Goal: Obtain resource: Download file/media

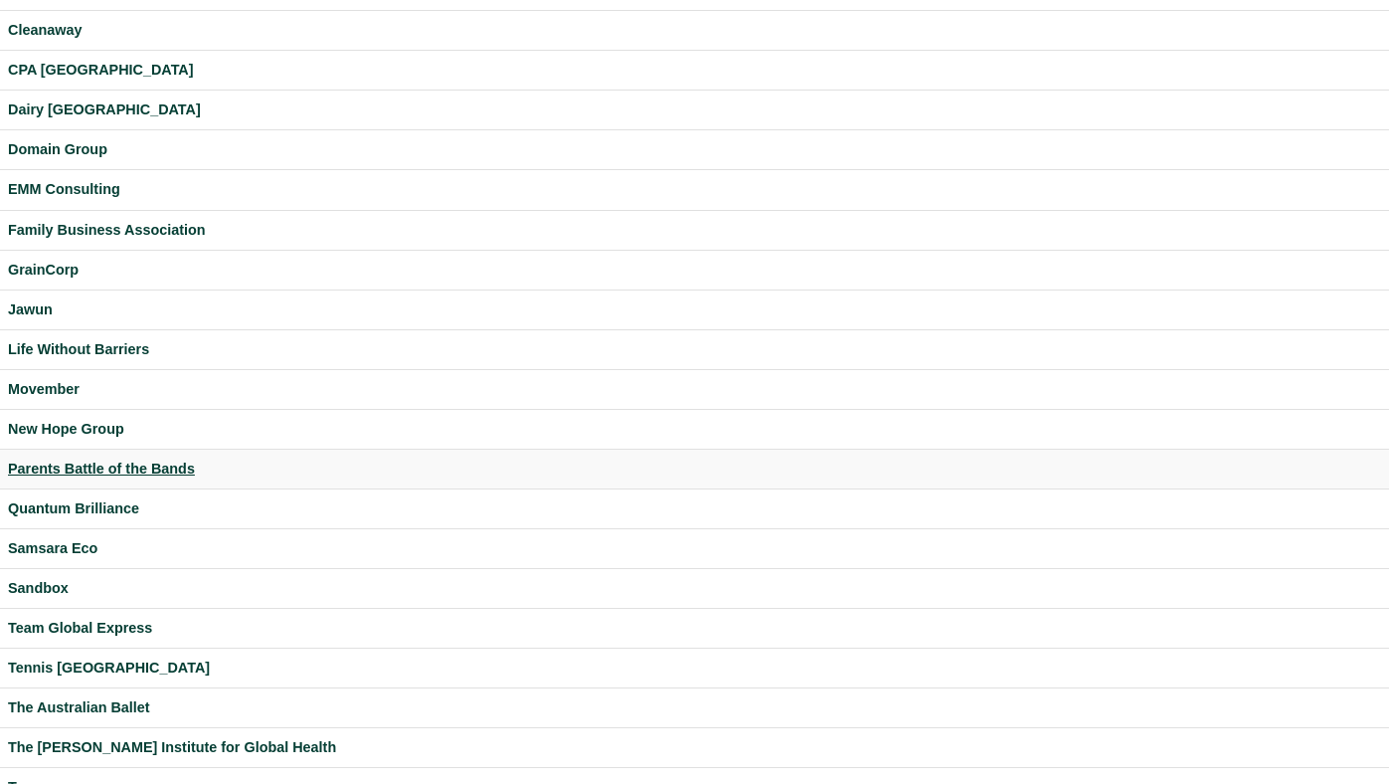
scroll to position [405, 0]
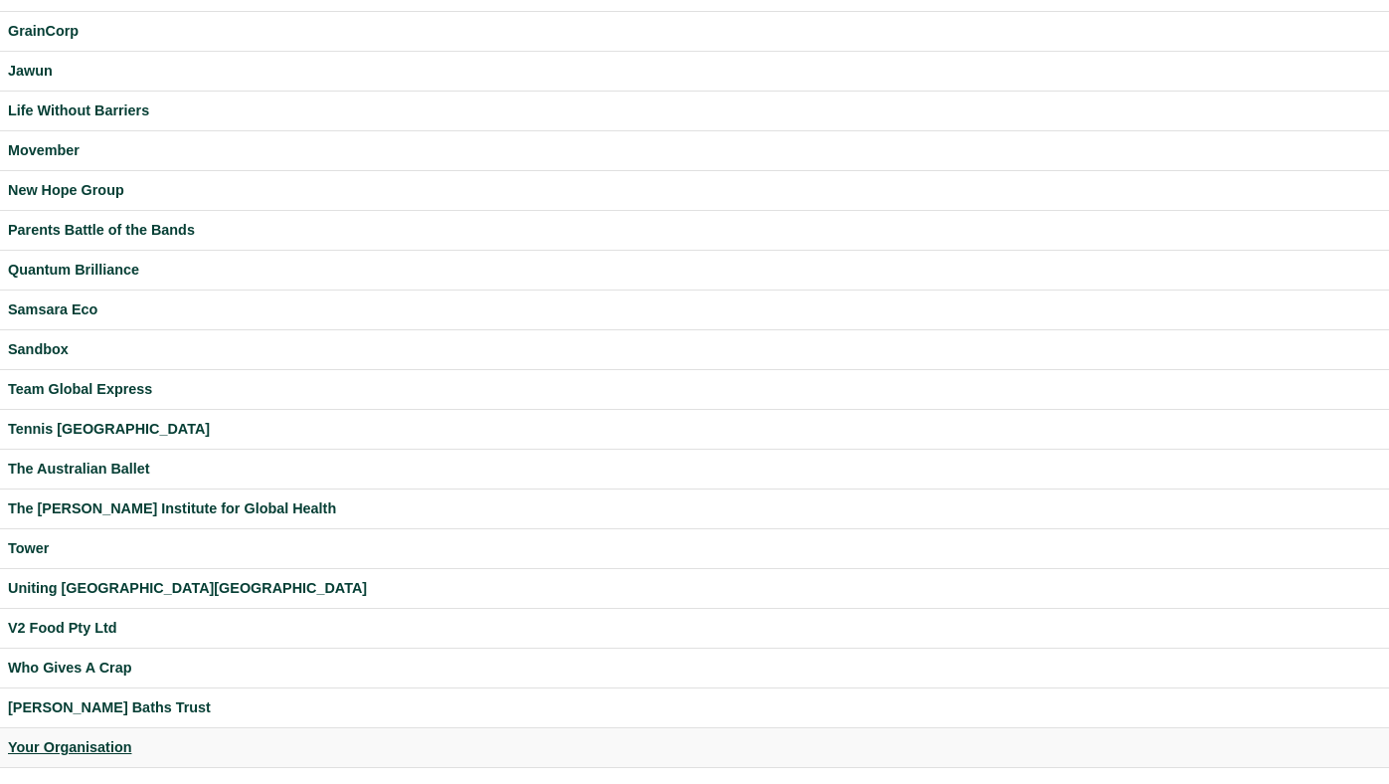
click at [47, 741] on div "Your Organisation" at bounding box center [694, 747] width 1373 height 23
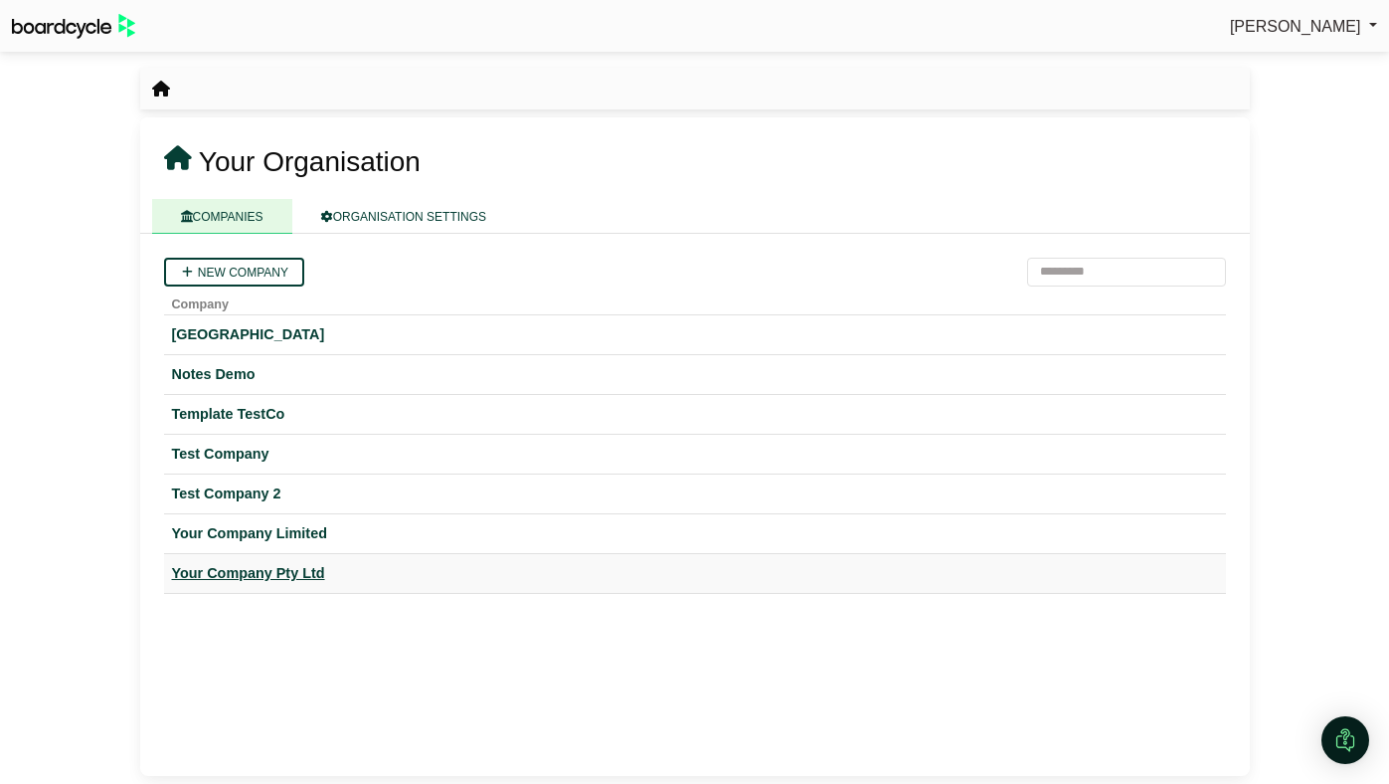
click at [235, 570] on div "Your Company Pty Ltd" at bounding box center [695, 573] width 1046 height 23
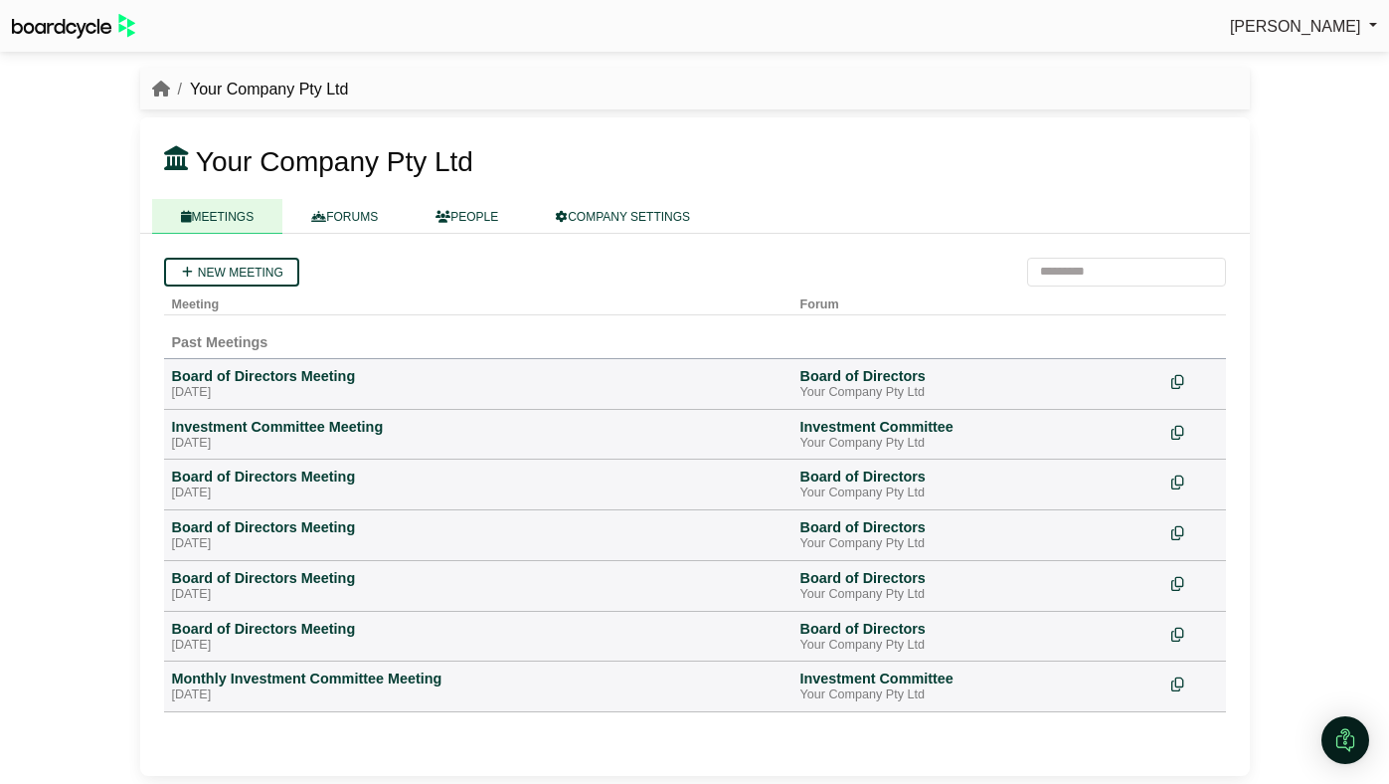
click at [1359, 21] on link "Perryn Fowler" at bounding box center [1303, 27] width 147 height 26
click at [1297, 66] on link "Sign Out" at bounding box center [1297, 60] width 159 height 38
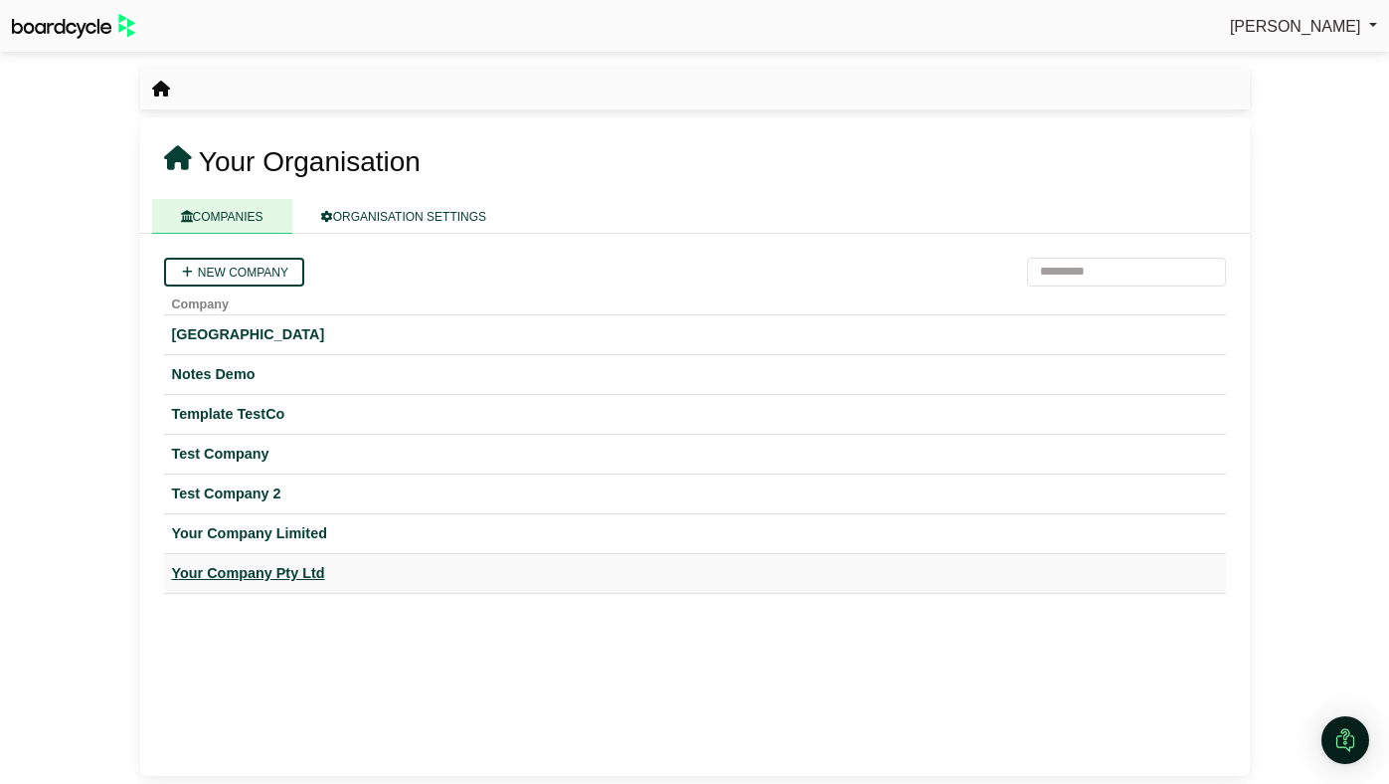
click at [305, 576] on div "Your Company Pty Ltd" at bounding box center [695, 573] width 1046 height 23
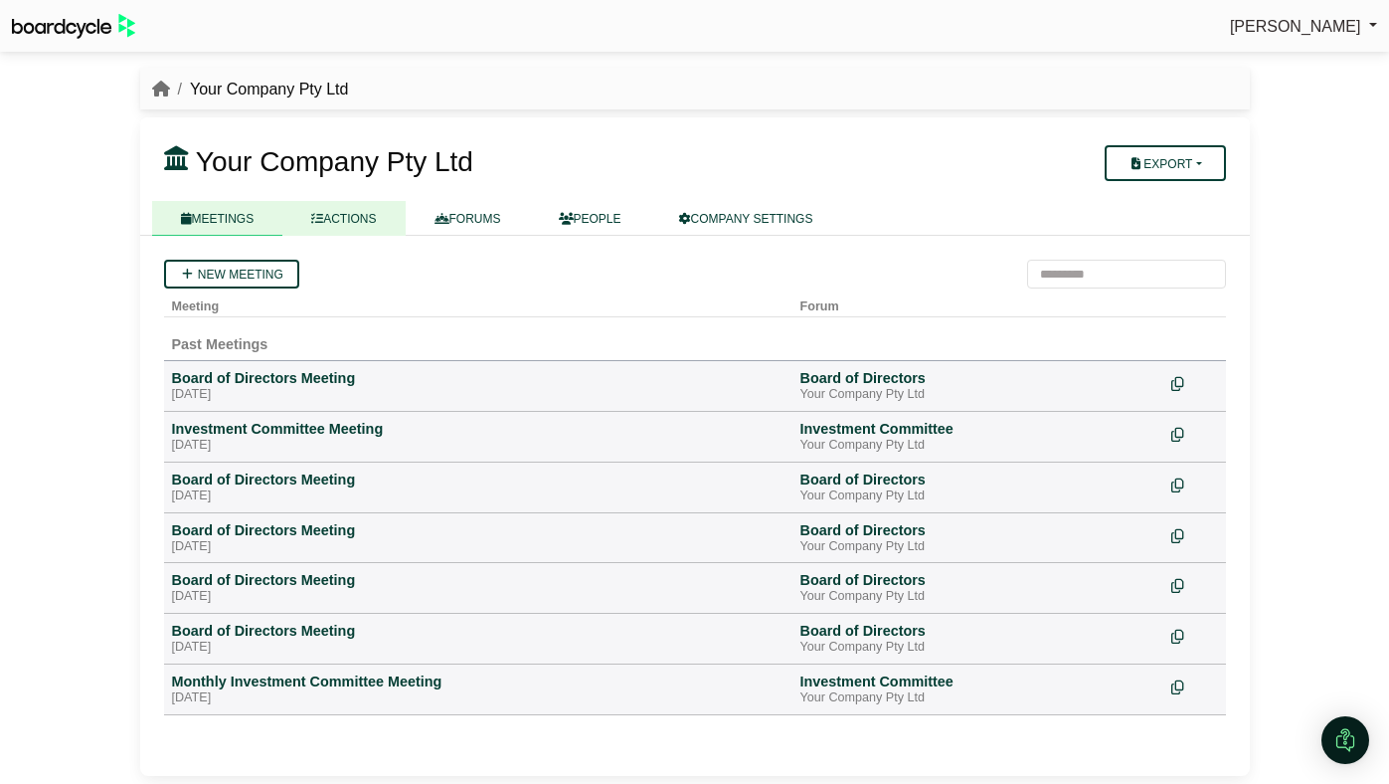
click at [363, 226] on link "ACTIONS" at bounding box center [343, 218] width 122 height 35
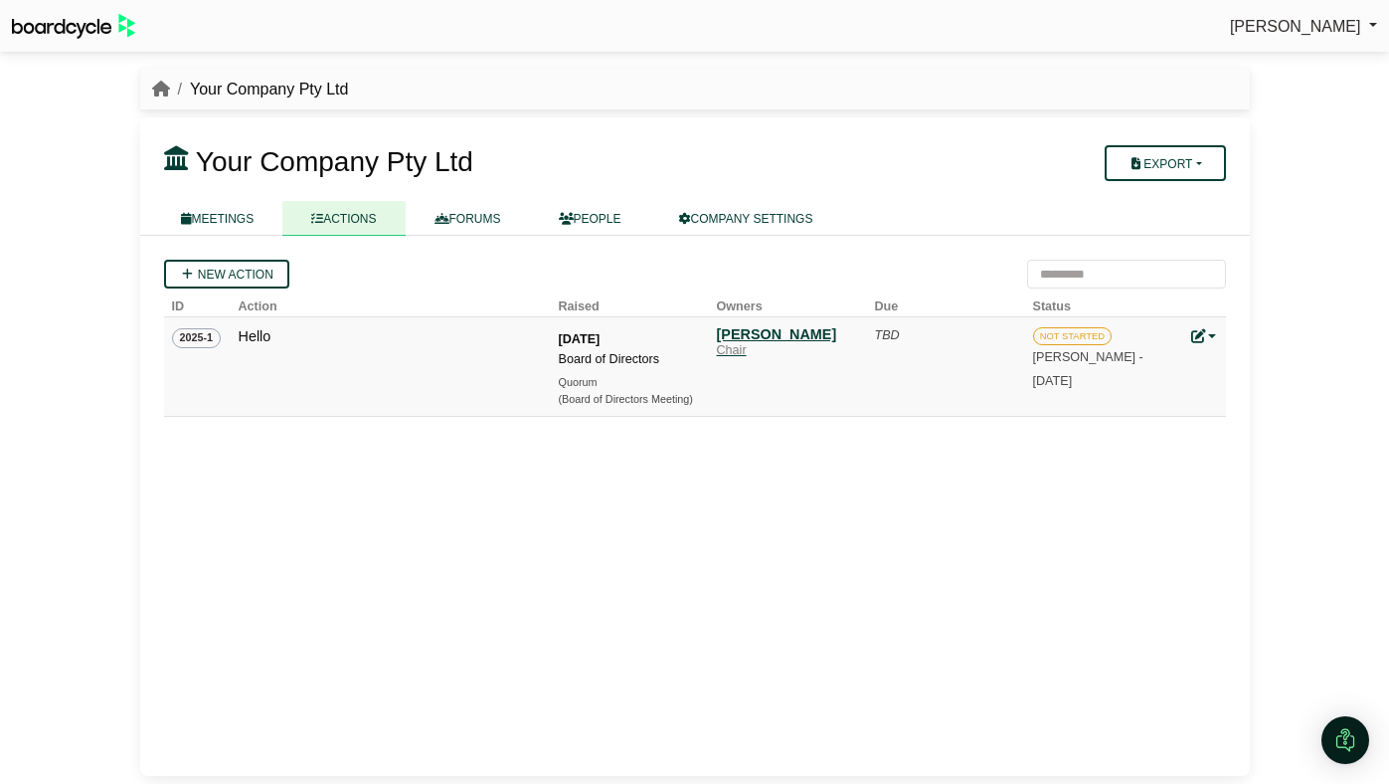
click at [754, 336] on div "Alicia Spinnet" at bounding box center [786, 334] width 139 height 18
click at [803, 205] on link "COMPANY SETTINGS" at bounding box center [746, 218] width 192 height 35
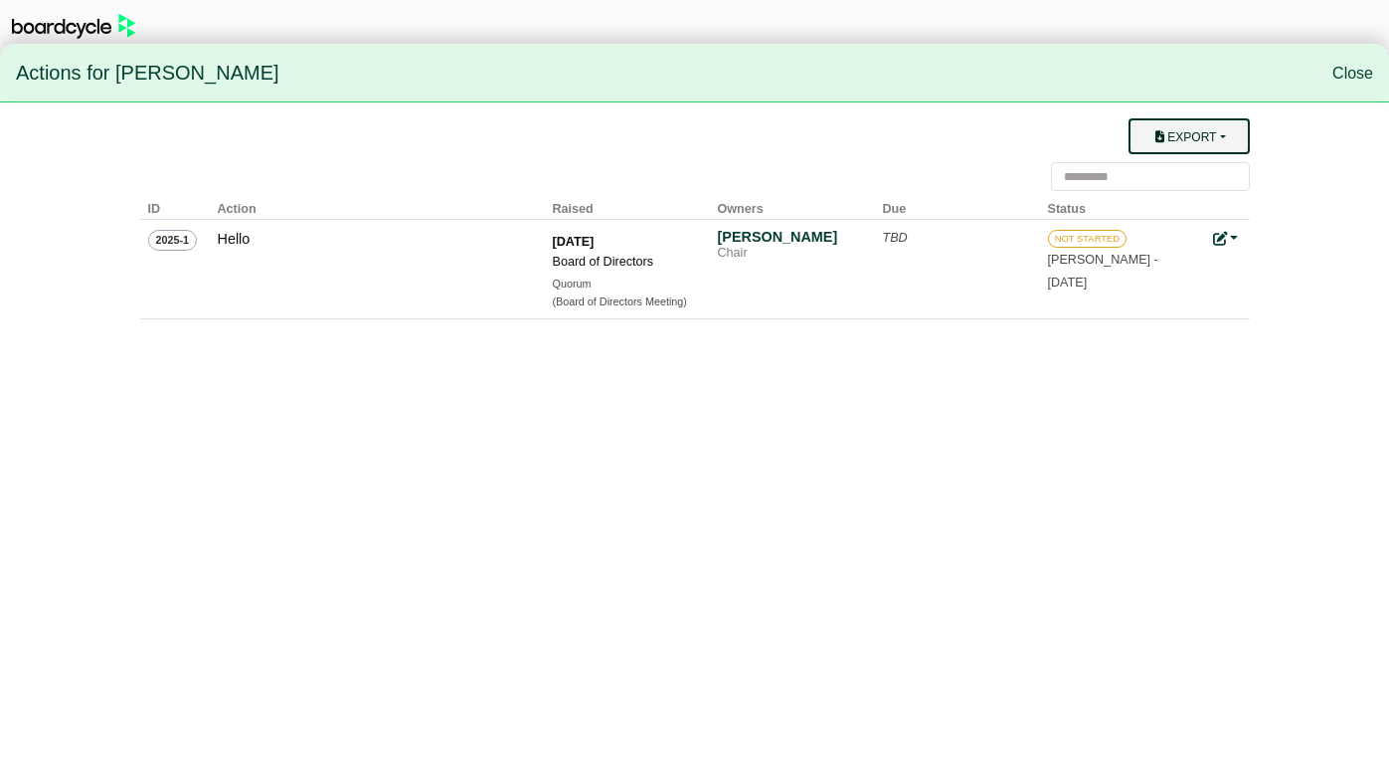
click at [1201, 141] on button "Export" at bounding box center [1189, 136] width 120 height 36
click at [1183, 171] on link "Owner Actions" at bounding box center [1201, 175] width 159 height 38
click at [1344, 75] on link "Close" at bounding box center [1353, 73] width 41 height 17
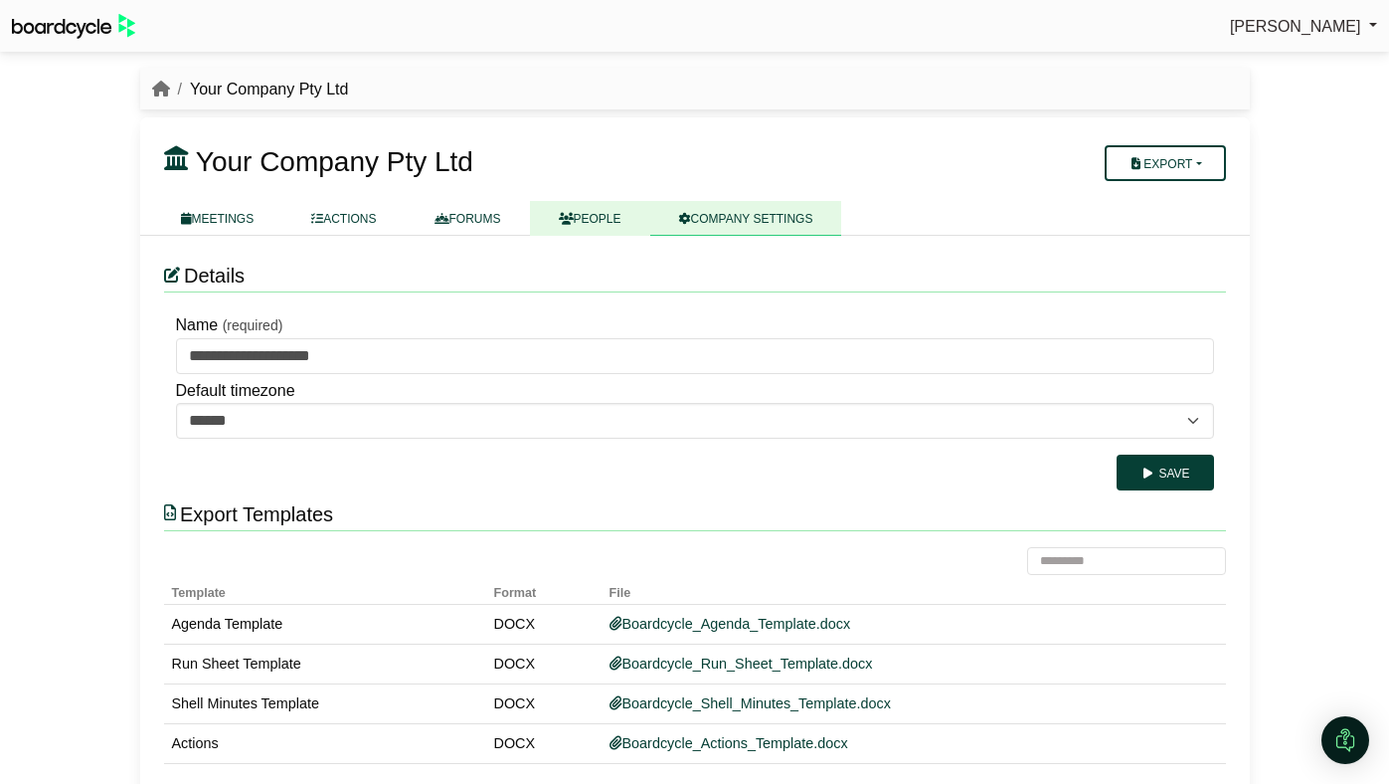
click at [590, 218] on link "PEOPLE" at bounding box center [590, 218] width 120 height 35
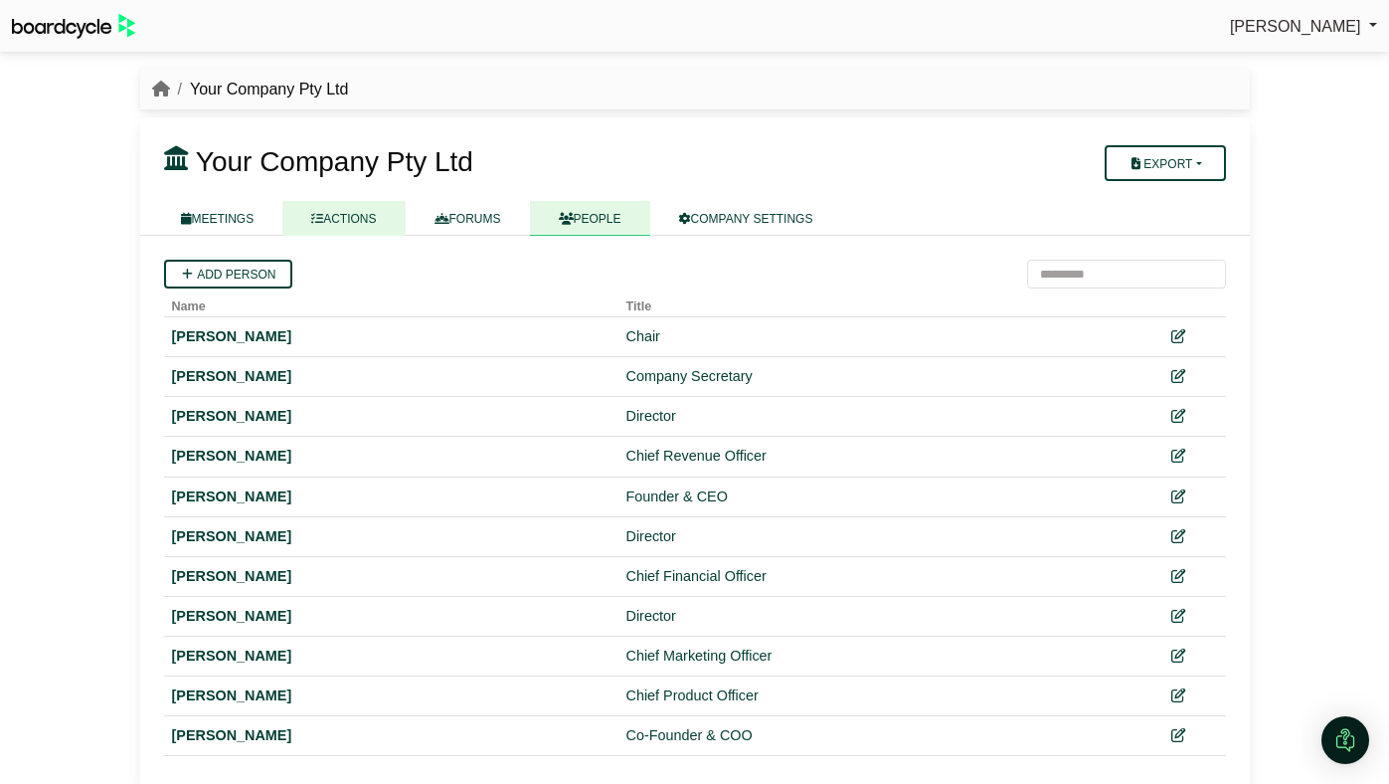
click at [357, 216] on link "ACTIONS" at bounding box center [343, 218] width 122 height 35
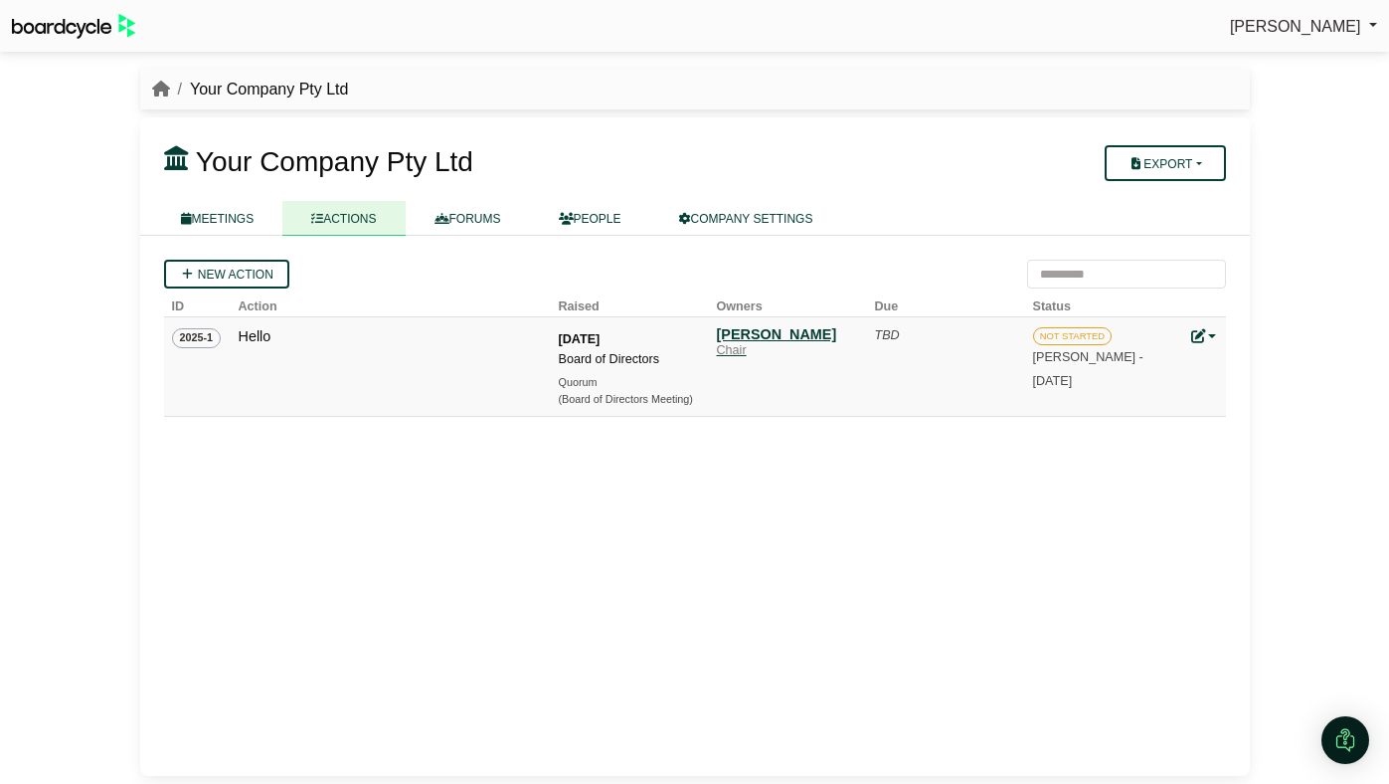
click at [731, 340] on div "[PERSON_NAME]" at bounding box center [786, 334] width 139 height 18
click at [808, 217] on link "COMPANY SETTINGS" at bounding box center [746, 218] width 192 height 35
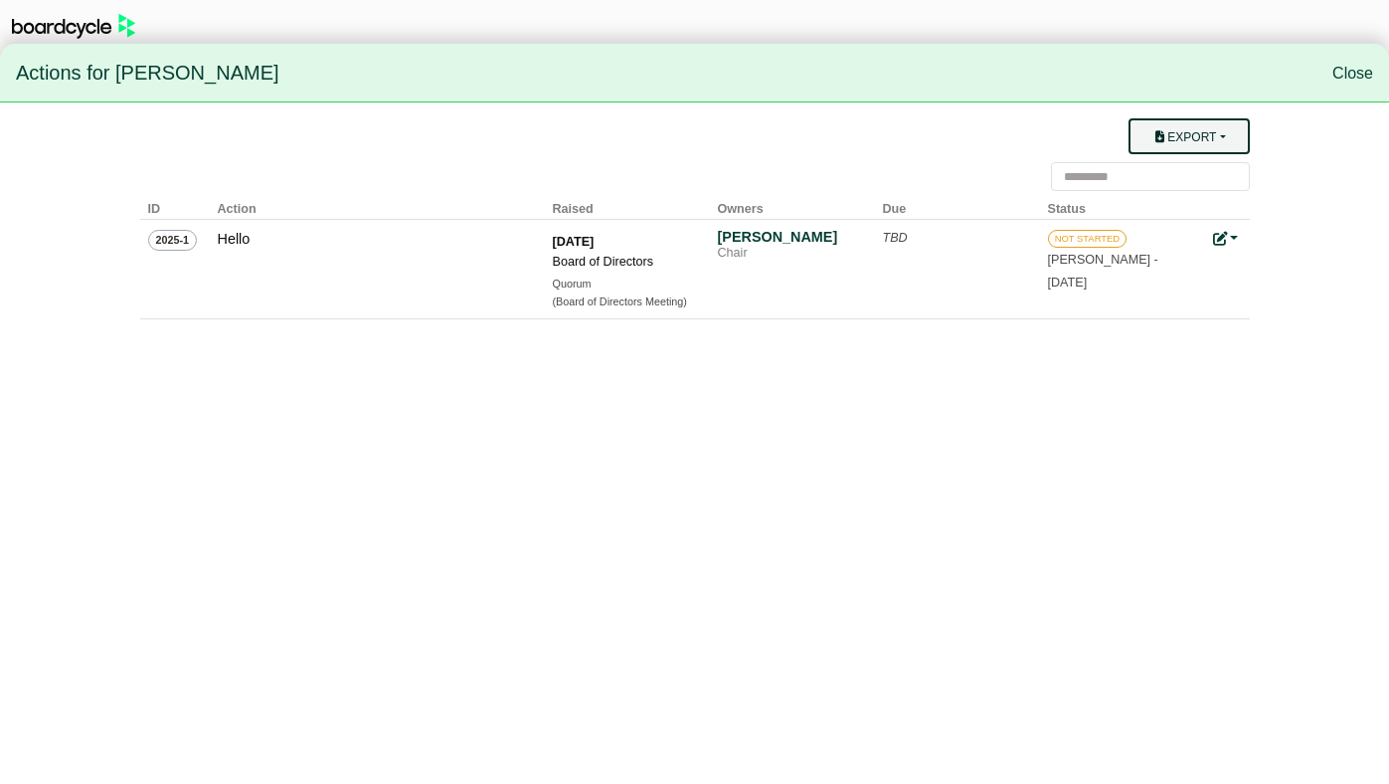
click at [1165, 131] on button "Export" at bounding box center [1189, 136] width 120 height 36
click at [1158, 176] on link "Owner Actions" at bounding box center [1201, 175] width 159 height 38
click at [1336, 79] on link "Close" at bounding box center [1353, 73] width 41 height 17
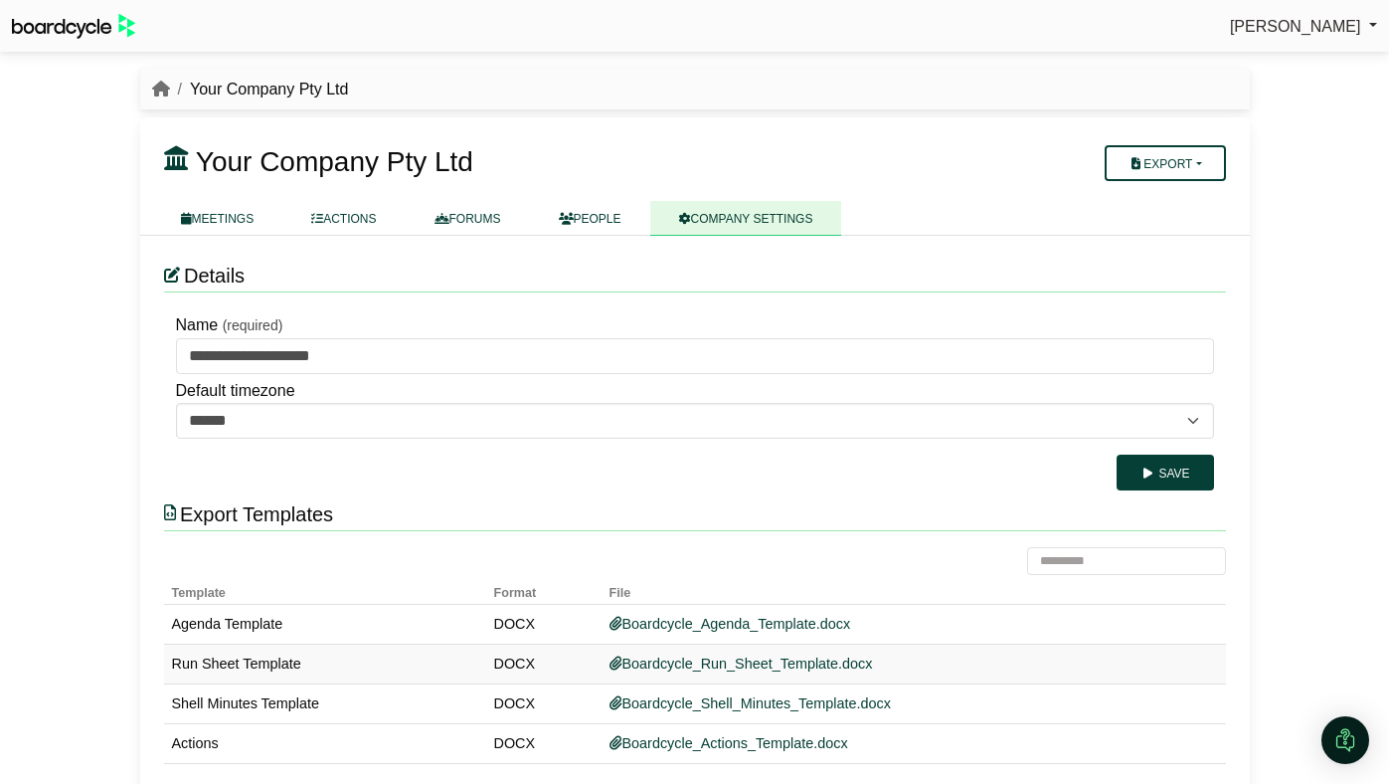
scroll to position [28, 0]
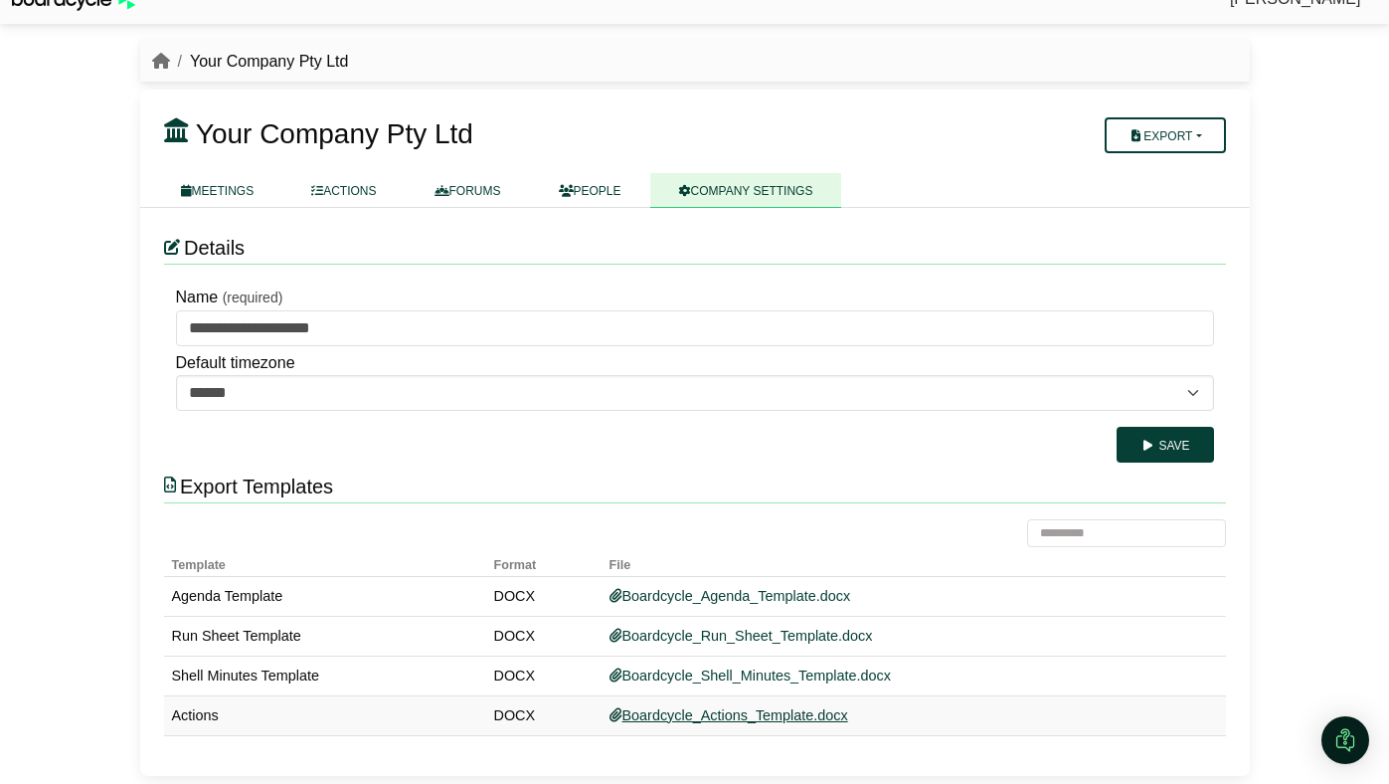
click at [663, 711] on link "Boardcycle_Actions_Template.docx" at bounding box center [729, 715] width 239 height 16
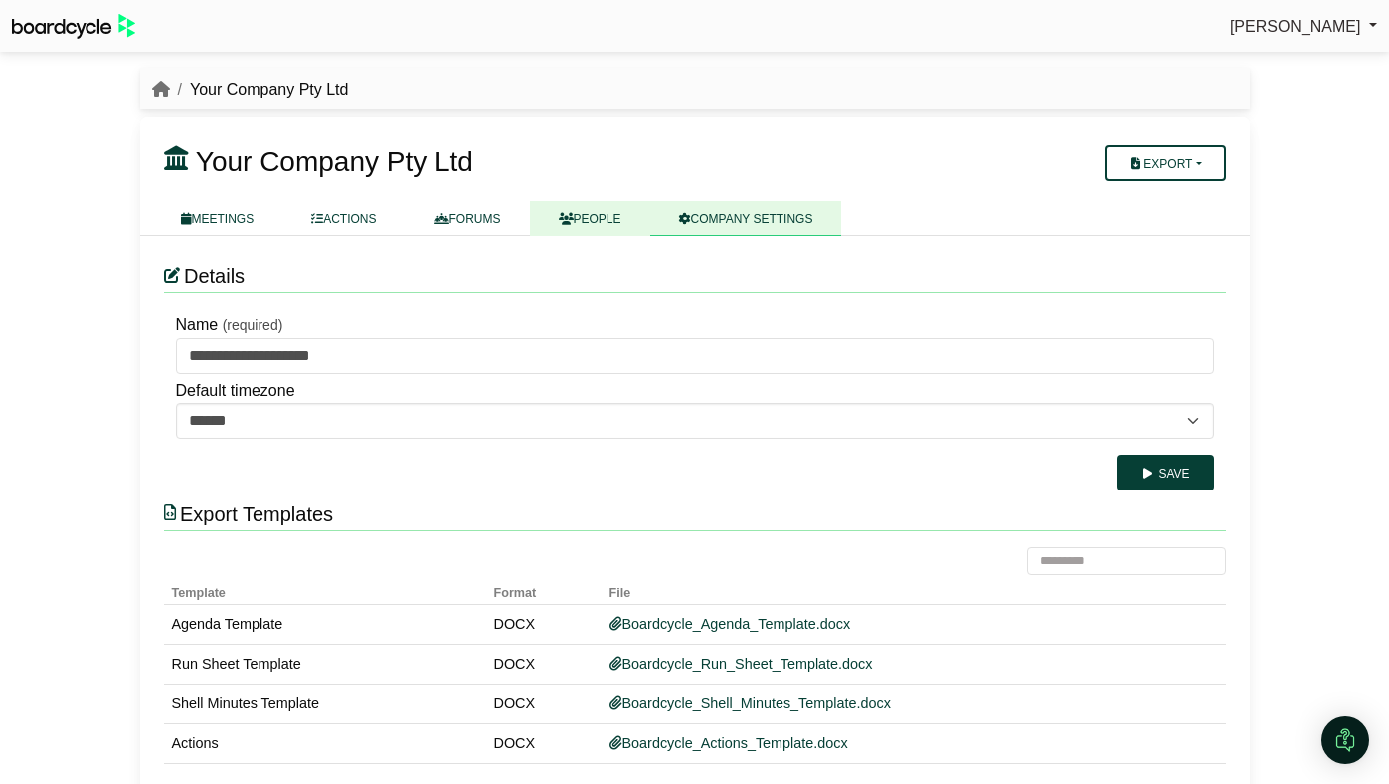
click at [604, 231] on link "PEOPLE" at bounding box center [590, 218] width 120 height 35
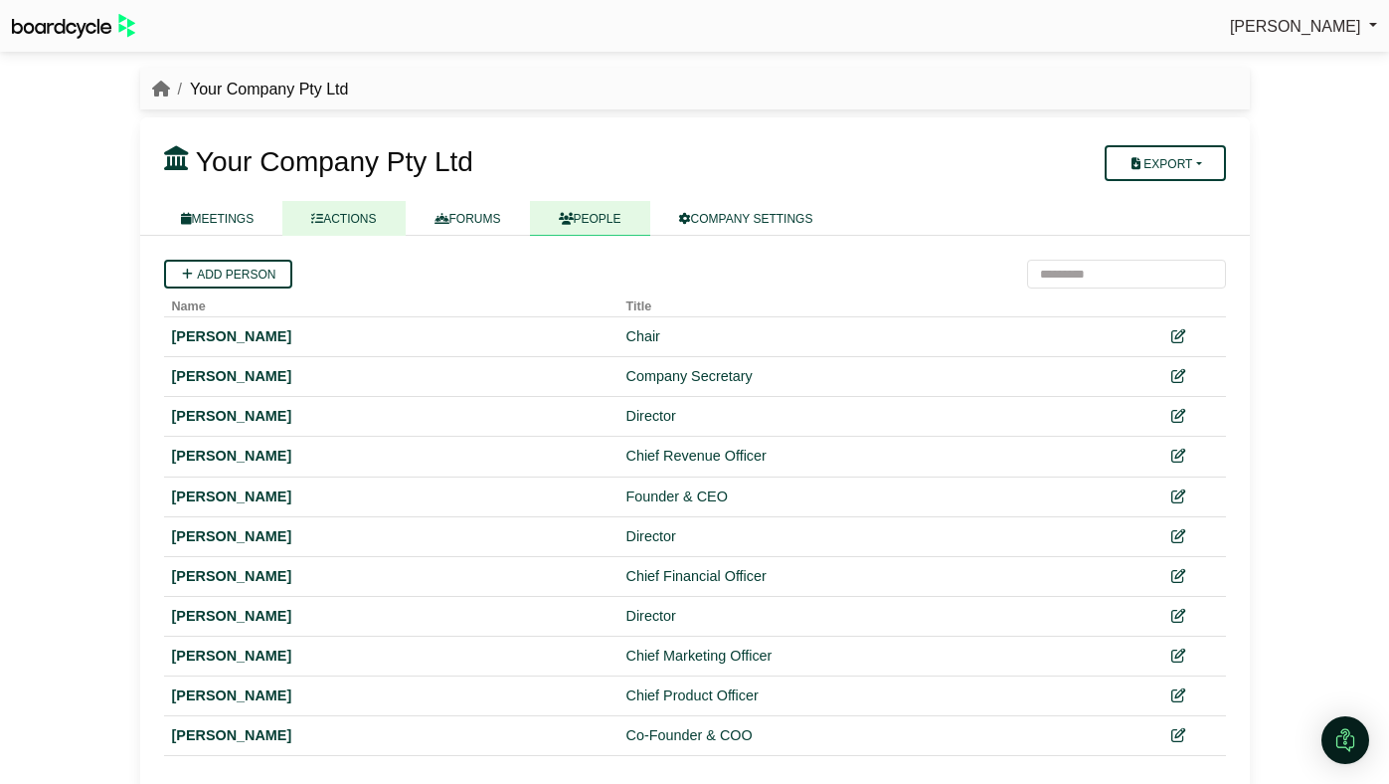
click at [334, 213] on link "ACTIONS" at bounding box center [343, 218] width 122 height 35
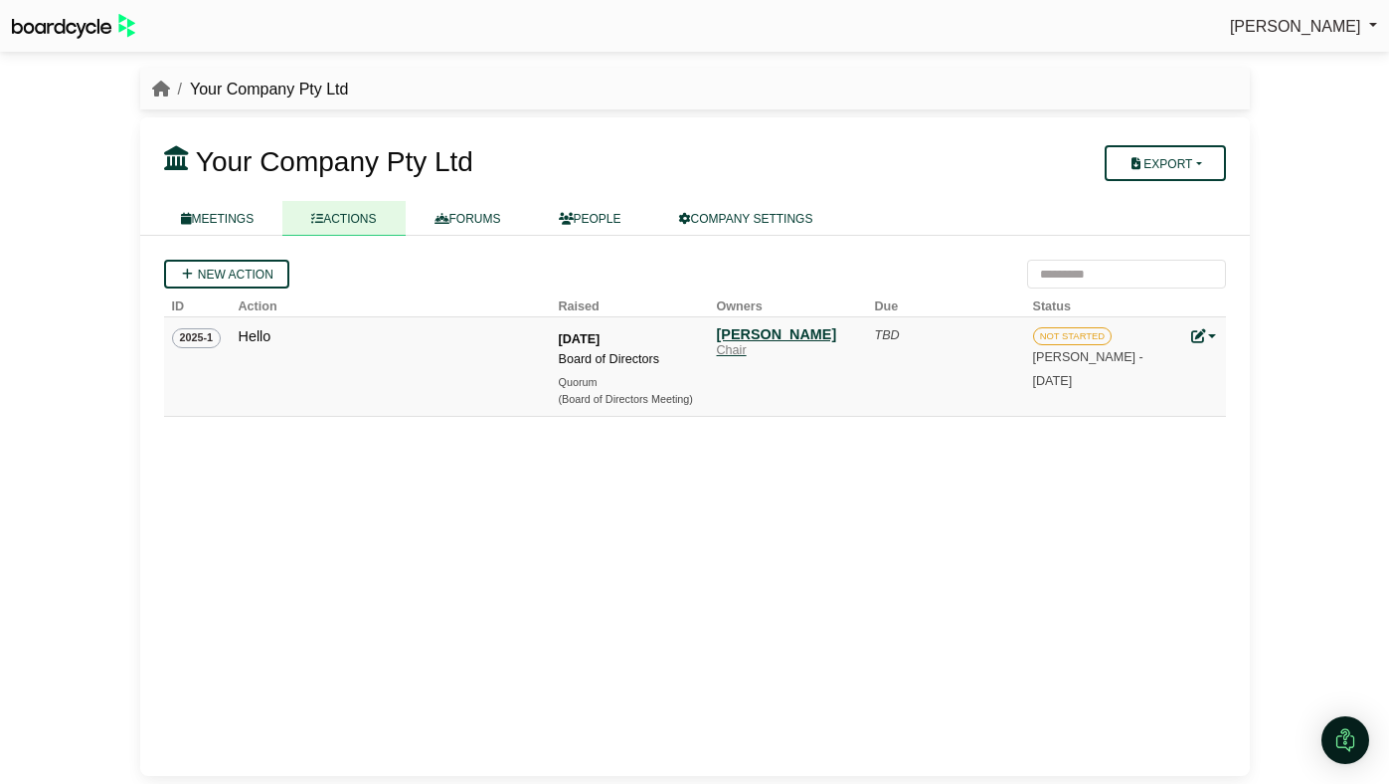
click at [727, 339] on div "[PERSON_NAME]" at bounding box center [786, 334] width 139 height 18
click at [689, 213] on link "COMPANY SETTINGS" at bounding box center [746, 218] width 192 height 35
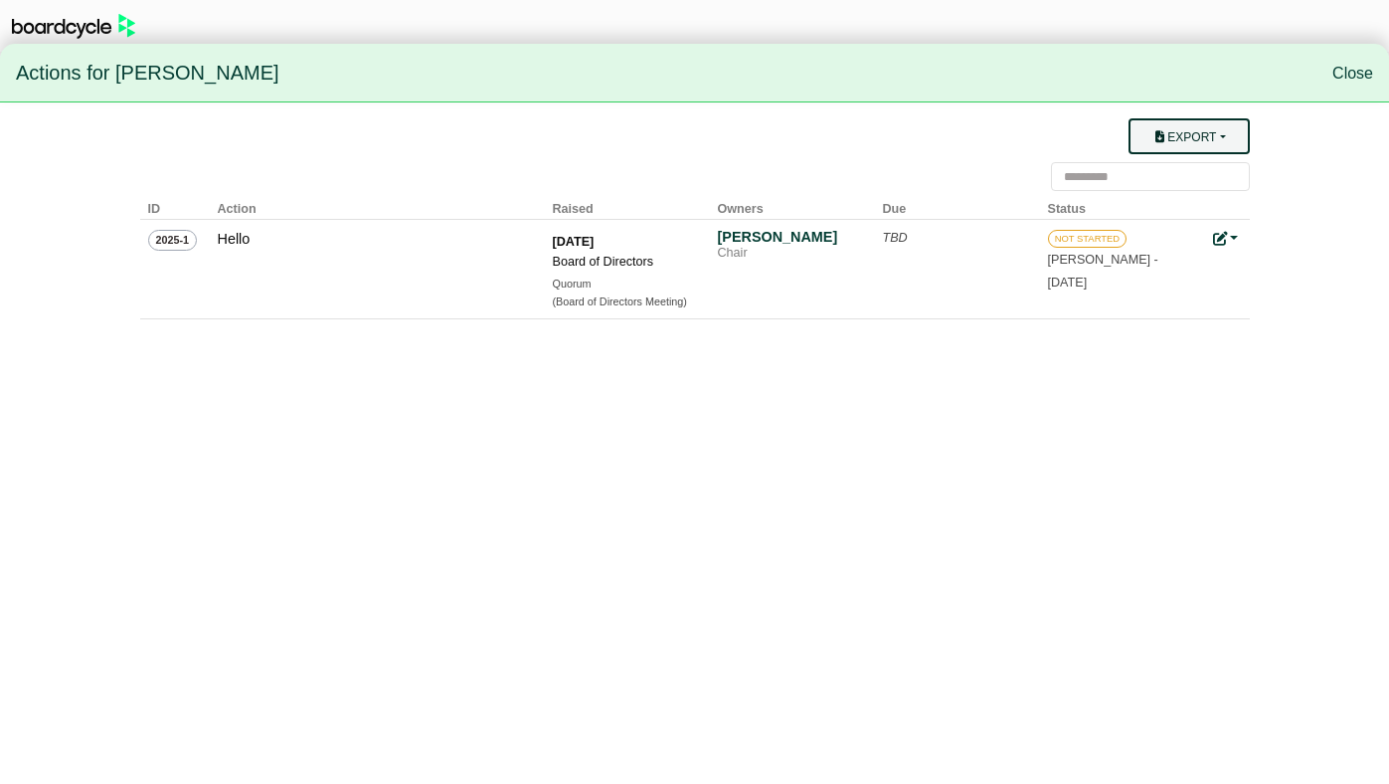
click at [1153, 140] on icon "button" at bounding box center [1160, 137] width 15 height 12
click at [1146, 169] on icon at bounding box center [1147, 175] width 18 height 14
click at [1344, 79] on link "Close" at bounding box center [1353, 73] width 41 height 17
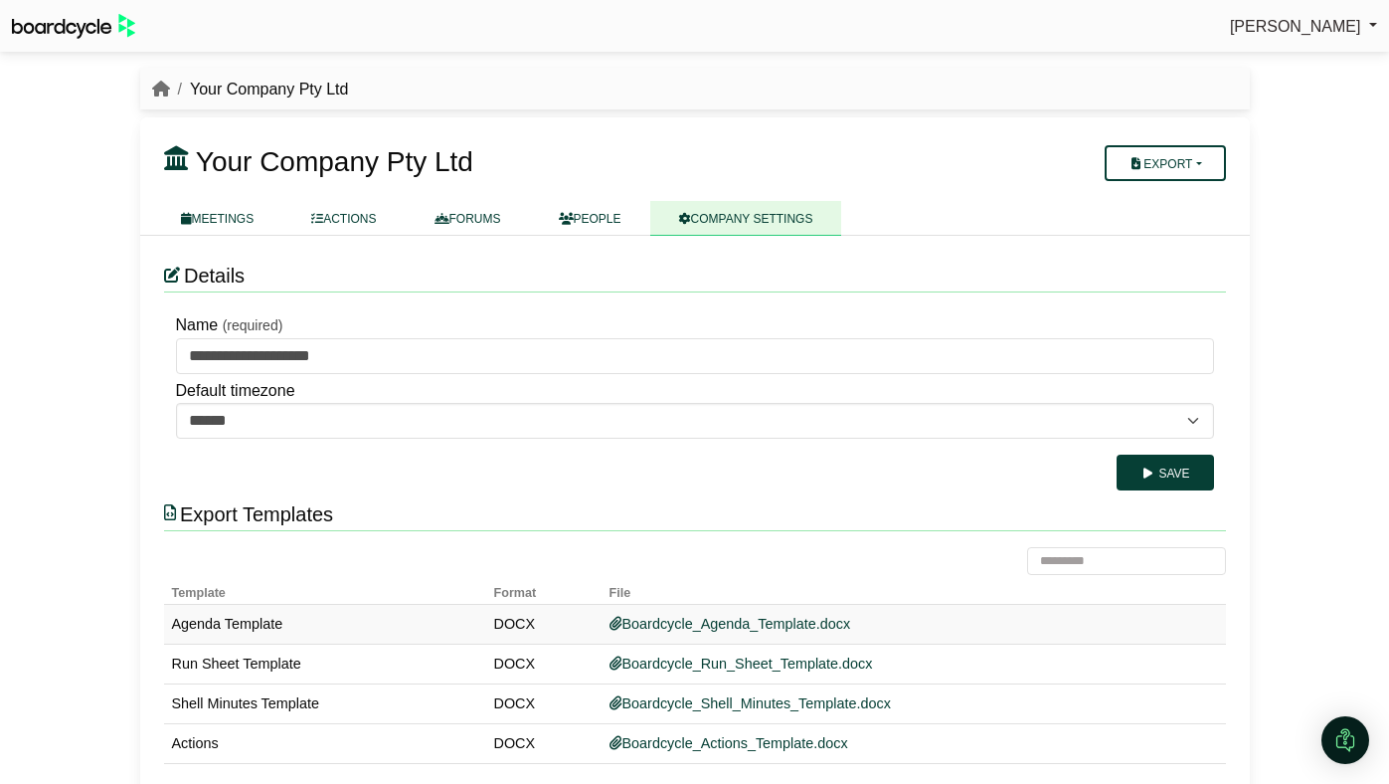
scroll to position [28, 0]
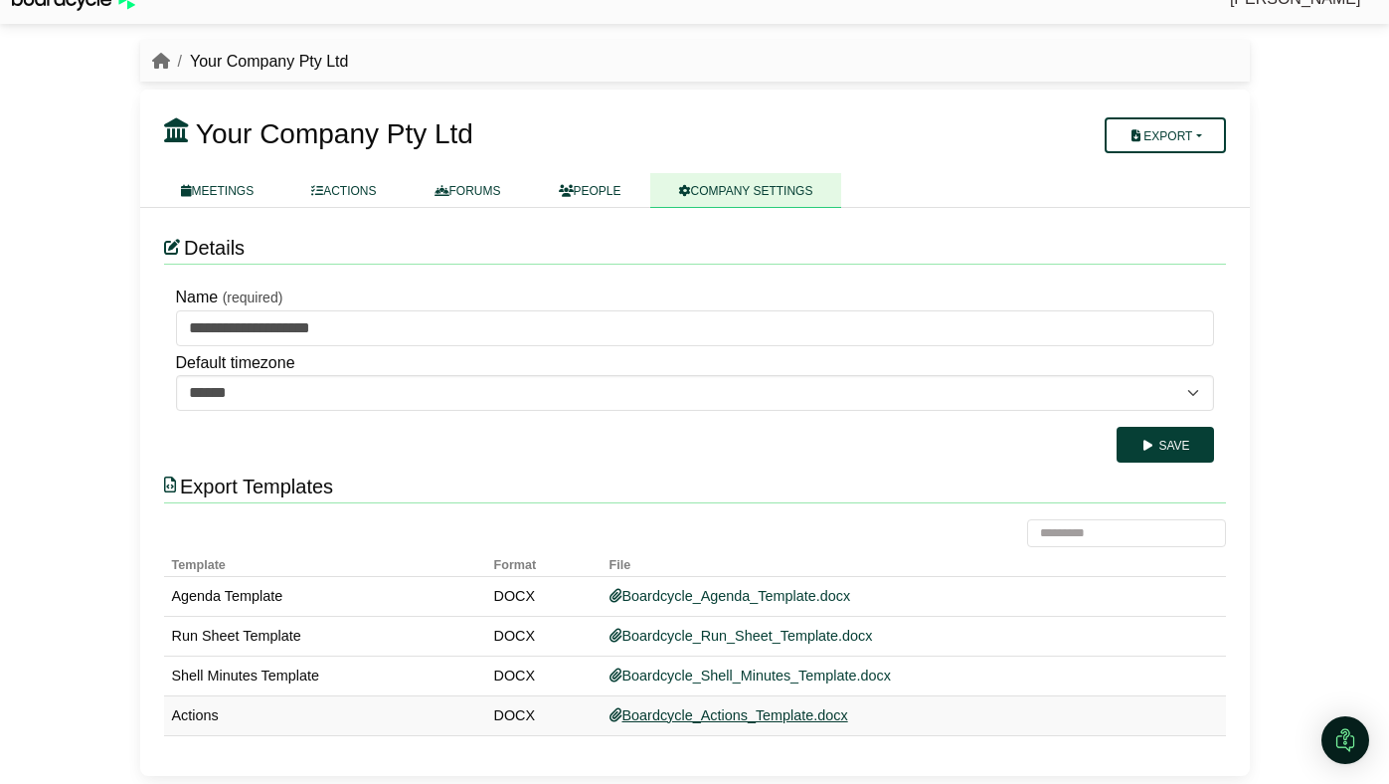
click at [654, 714] on link "Boardcycle_Actions_Template.docx" at bounding box center [729, 715] width 239 height 16
